Goal: Task Accomplishment & Management: Complete application form

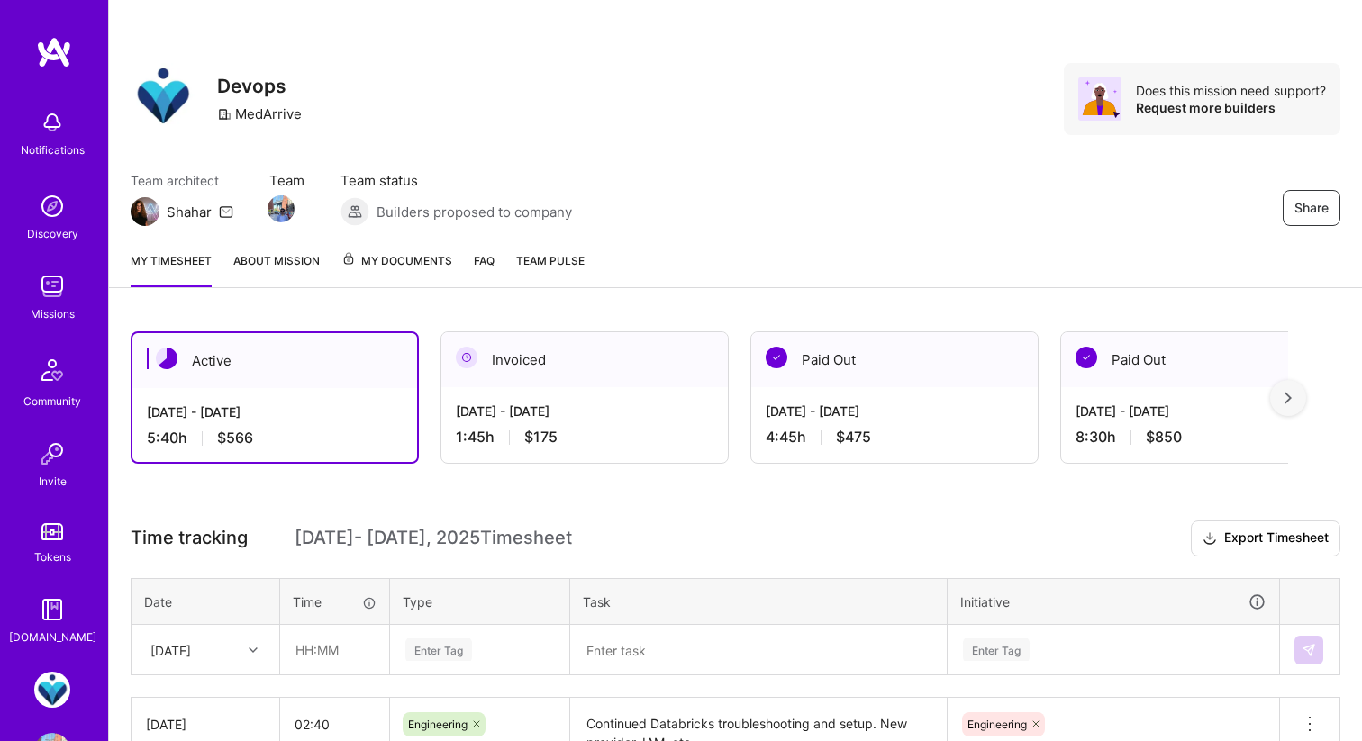
scroll to position [50, 0]
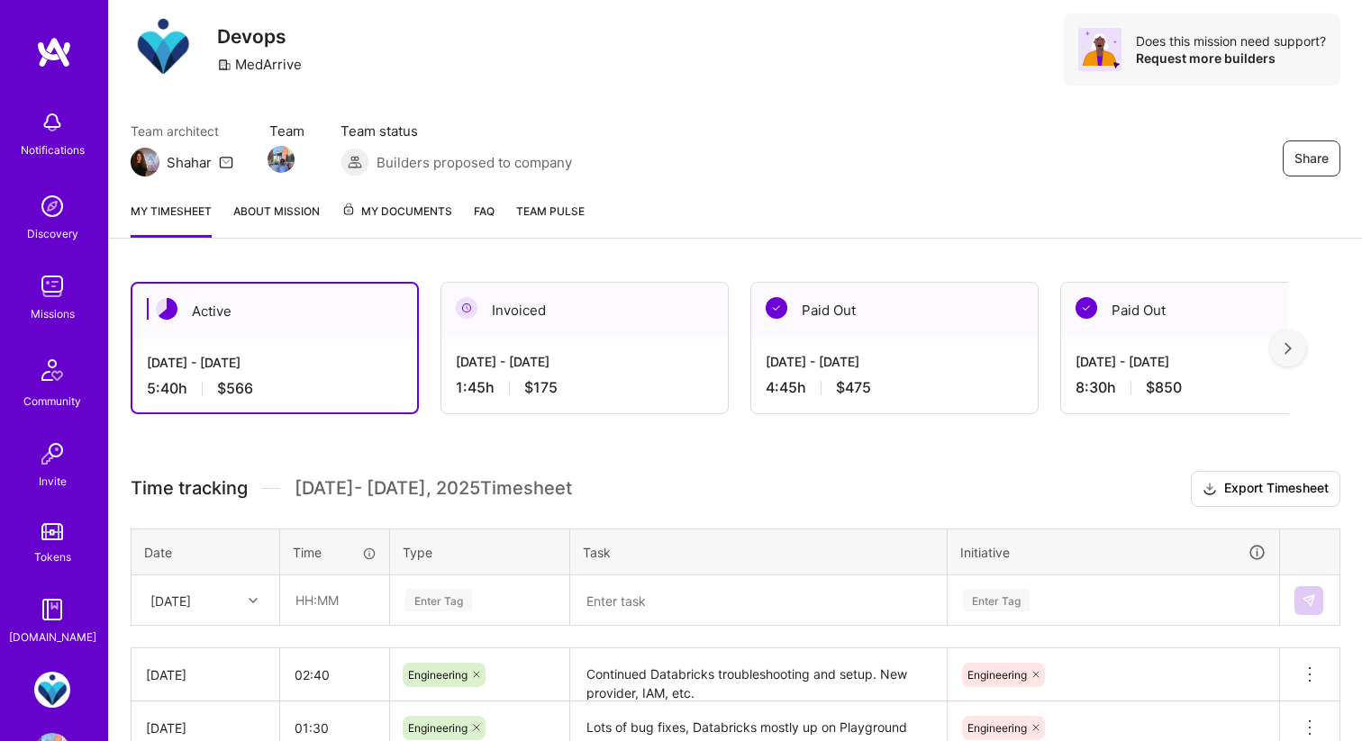
click at [358, 362] on div "[DATE] - [DATE]" at bounding box center [275, 362] width 256 height 19
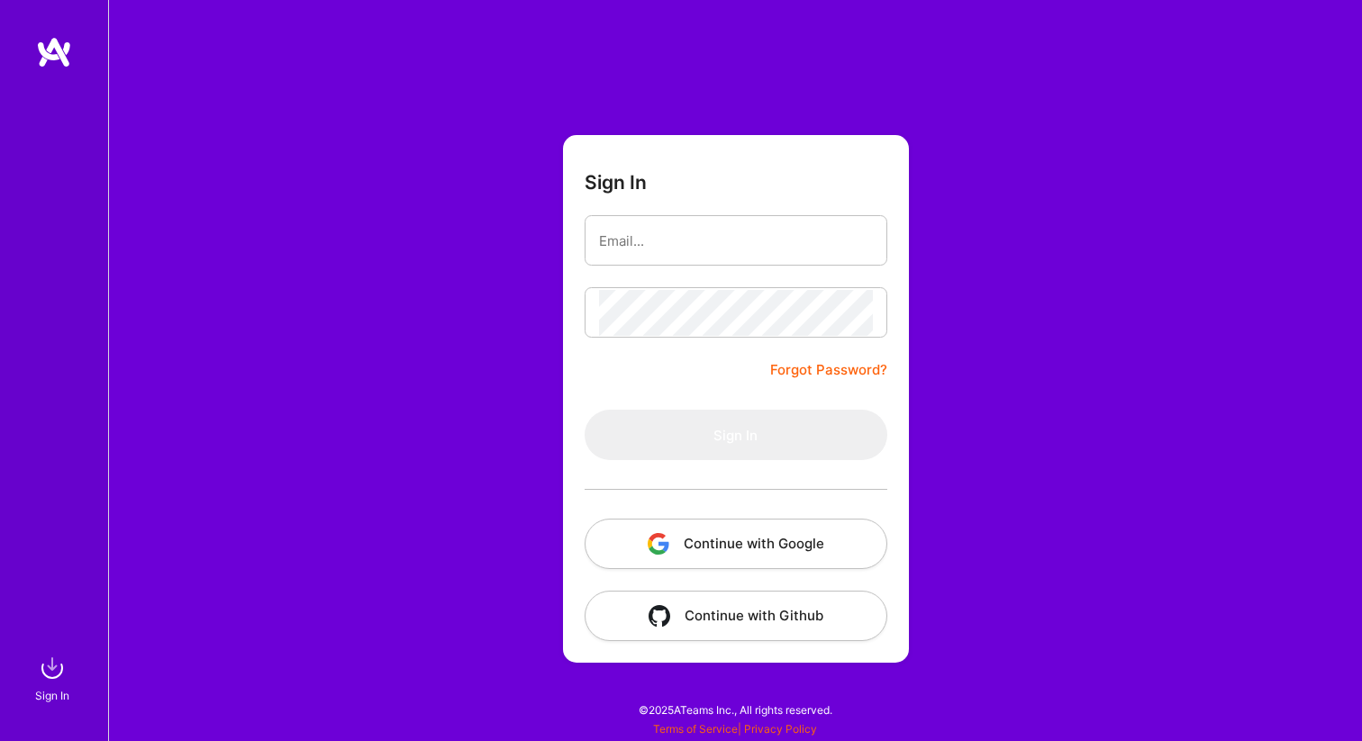
click at [701, 547] on button "Continue with Google" at bounding box center [736, 544] width 303 height 50
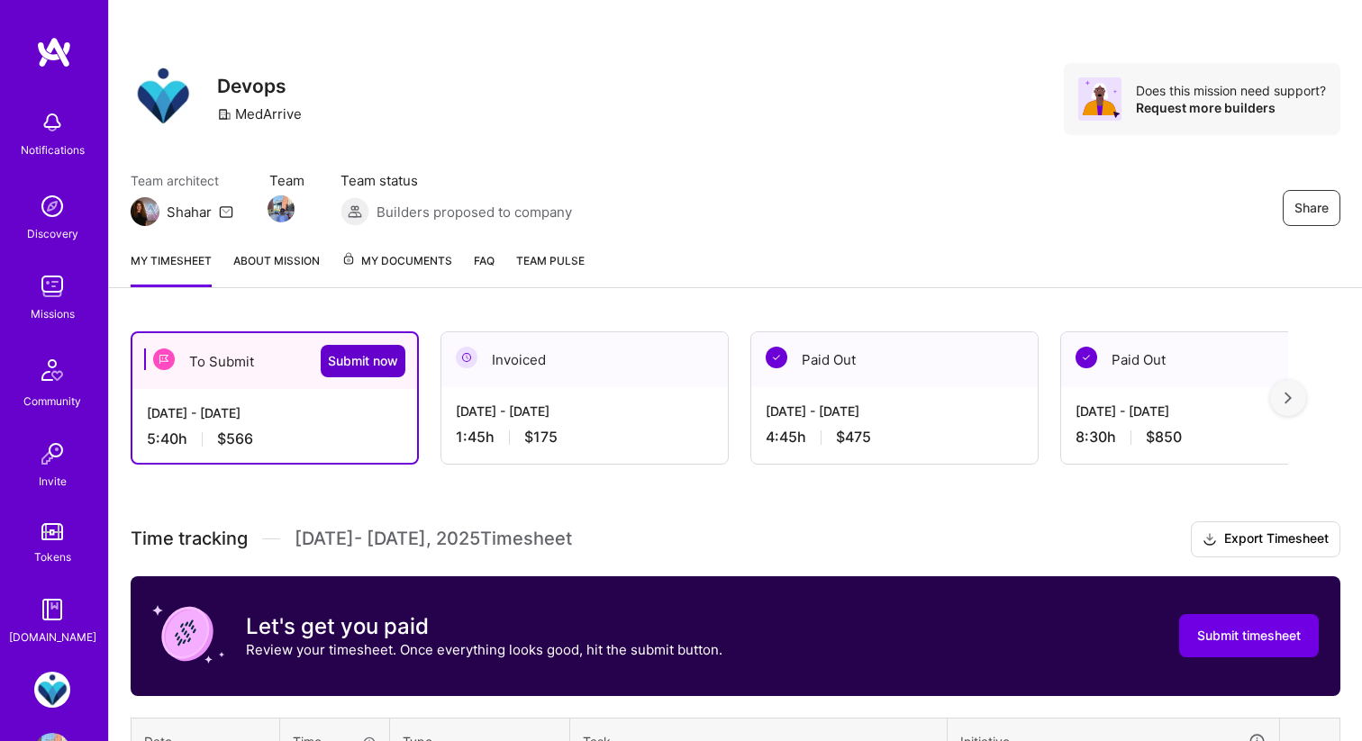
click at [350, 352] on span "Submit now" at bounding box center [363, 361] width 70 height 18
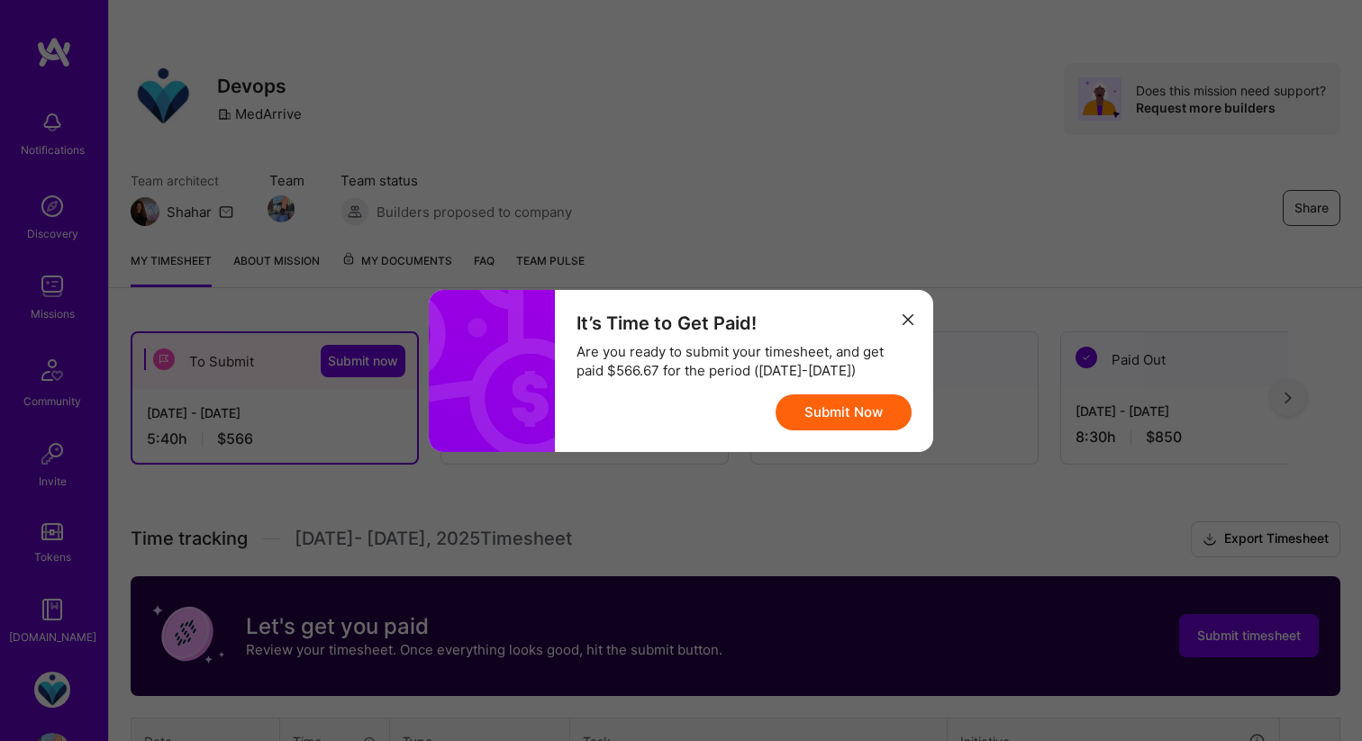
click at [852, 416] on button "Submit Now" at bounding box center [843, 413] width 136 height 36
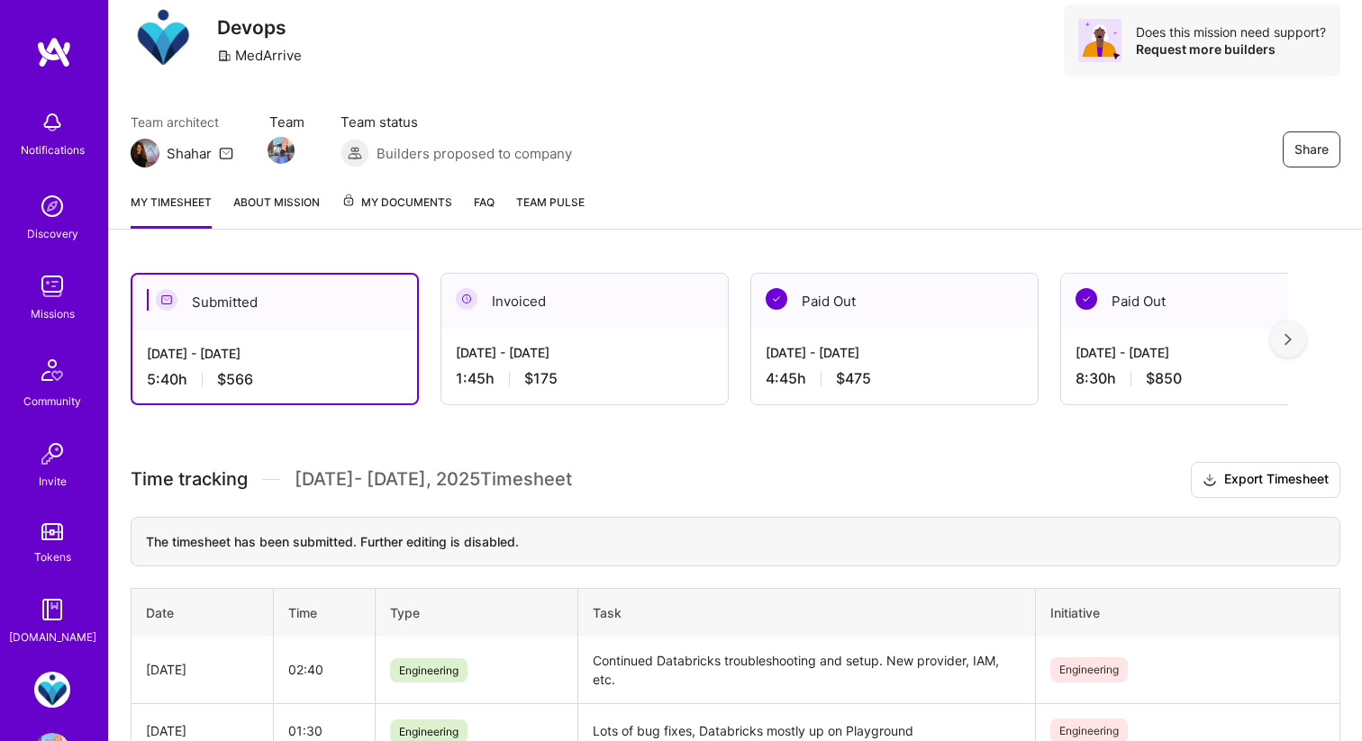
scroll to position [56, 0]
